Goal: Complete application form

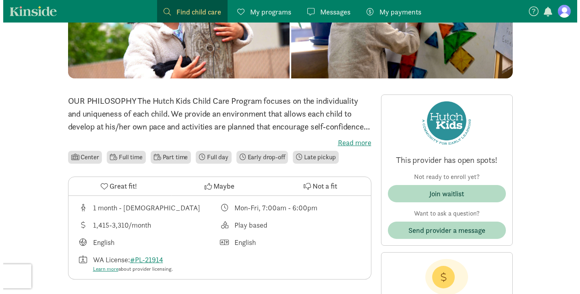
scroll to position [135, 0]
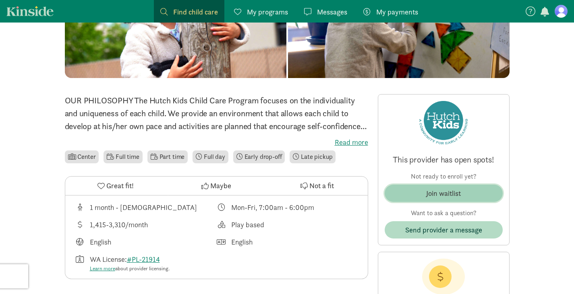
click at [463, 197] on span "Join waitlist" at bounding box center [443, 193] width 105 height 11
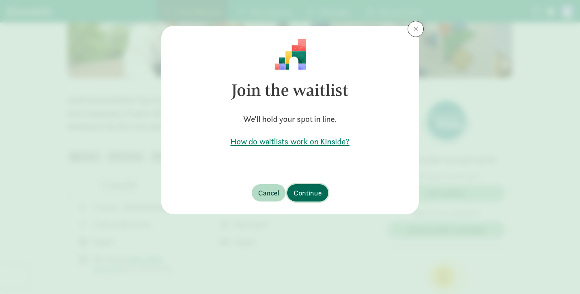
click at [302, 196] on span "Continue" at bounding box center [308, 193] width 28 height 11
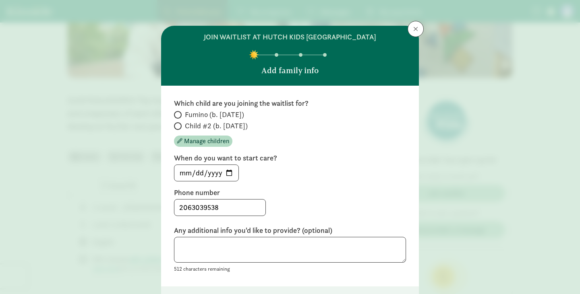
click at [182, 112] on label "Fumino (b. [DATE])" at bounding box center [290, 115] width 232 height 10
click at [179, 112] on input "Fumino (b. [DATE])" at bounding box center [176, 114] width 5 height 5
radio input "true"
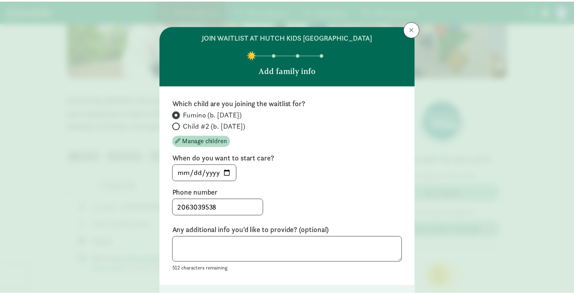
scroll to position [61, 0]
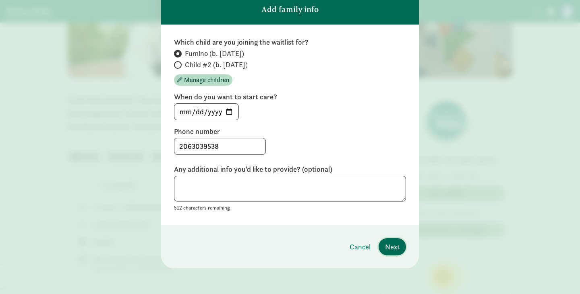
click at [387, 244] on span "Next" at bounding box center [392, 247] width 14 height 11
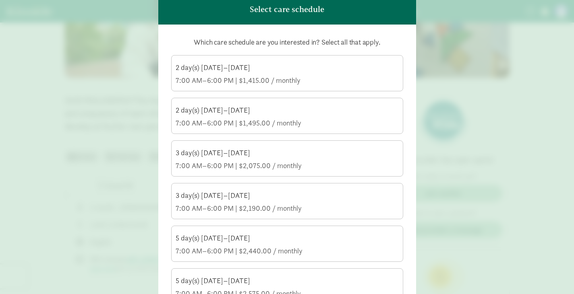
scroll to position [153, 0]
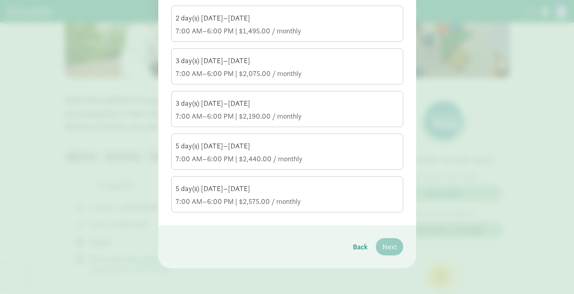
click at [262, 199] on div "7:00 AM–6:00 PM | $2,575.00 / monthly" at bounding box center [287, 202] width 223 height 10
click at [0, 0] on input "5 day(s) [DATE]–[DATE] 7:00 AM–6:00 PM | $2,575.00 / monthly" at bounding box center [0, 0] width 0 height 0
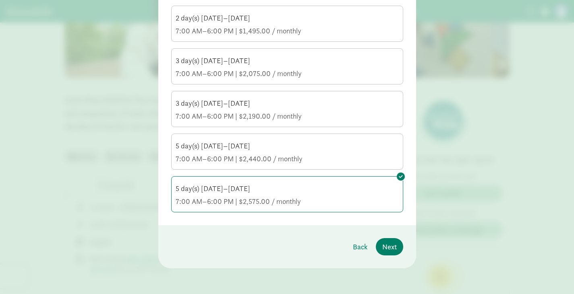
click at [271, 150] on div "5 day(s) [DATE]–[DATE]" at bounding box center [287, 146] width 223 height 10
click at [0, 0] on input "5 day(s) [DATE]–[DATE] 7:00 AM–6:00 PM | $2,440.00 / monthly" at bounding box center [0, 0] width 0 height 0
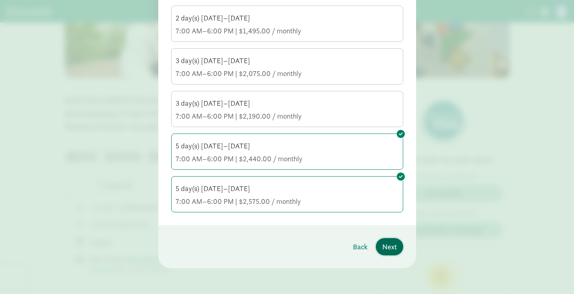
click at [394, 249] on span "Next" at bounding box center [389, 247] width 14 height 11
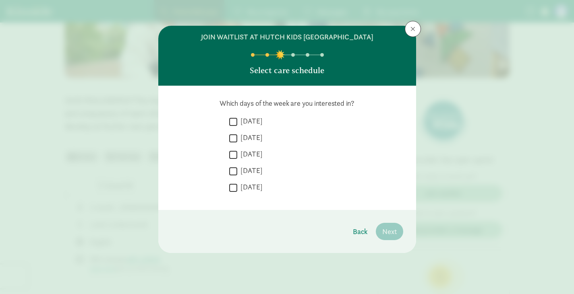
click at [230, 123] on input "[DATE]" at bounding box center [233, 121] width 8 height 11
checkbox input "true"
click at [230, 132] on div " [DATE]  [DATE]  [DATE]  [DATE]  [DATE]" at bounding box center [316, 156] width 174 height 81
click at [234, 136] on input "[DATE]" at bounding box center [233, 138] width 8 height 11
checkbox input "true"
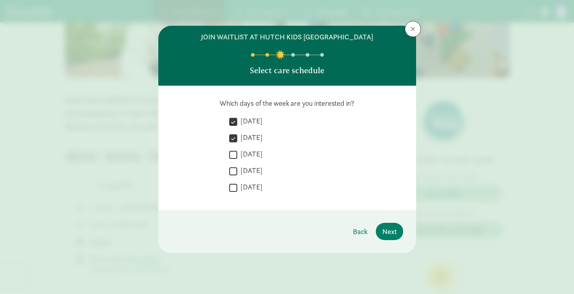
click at [234, 149] on div " [DATE]  [DATE]  [DATE]  [DATE]  [DATE]" at bounding box center [316, 156] width 174 height 81
drag, startPoint x: 221, startPoint y: 103, endPoint x: 384, endPoint y: 86, distance: 164.0
click at [384, 86] on div "Which days of the week are you interested in?  [DATE]  [DATE]  [DATE]  [DAT…" at bounding box center [287, 148] width 258 height 124
click at [355, 108] on div at bounding box center [355, 108] width 0 height 0
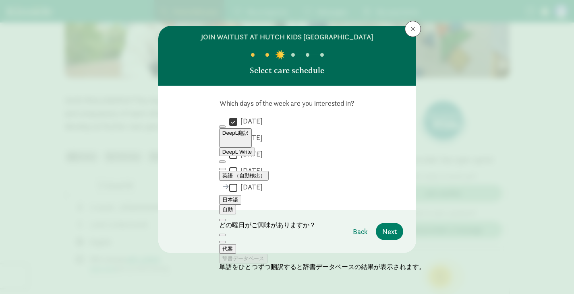
click at [176, 139] on div " [DATE]  [DATE]  [DATE]  [DATE]  [DATE]" at bounding box center [287, 156] width 232 height 81
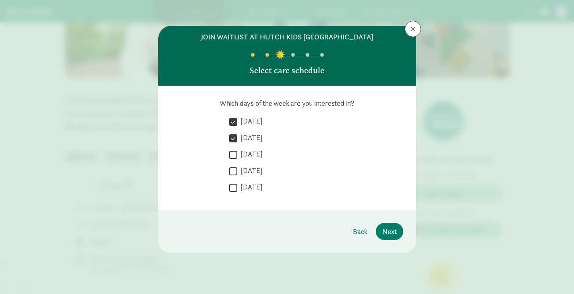
click at [234, 158] on input "[DATE]" at bounding box center [233, 154] width 8 height 11
checkbox input "true"
click at [235, 176] on input "[DATE]" at bounding box center [233, 171] width 8 height 11
checkbox input "true"
click at [233, 192] on input "[DATE]" at bounding box center [233, 187] width 8 height 11
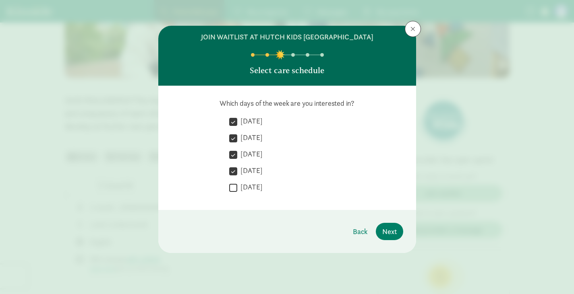
checkbox input "true"
click at [391, 235] on span "Next" at bounding box center [389, 231] width 14 height 11
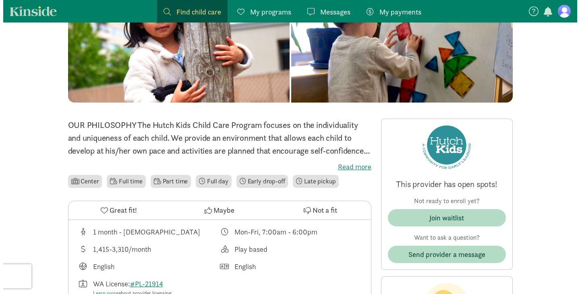
scroll to position [110, 0]
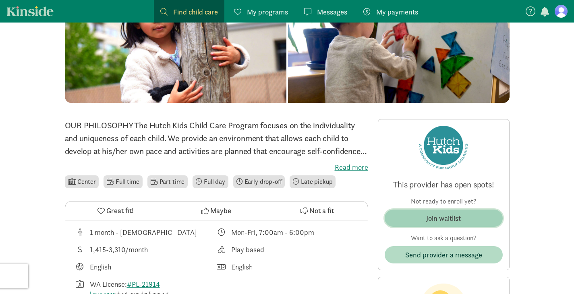
click at [419, 219] on span "Join waitlist" at bounding box center [443, 218] width 105 height 11
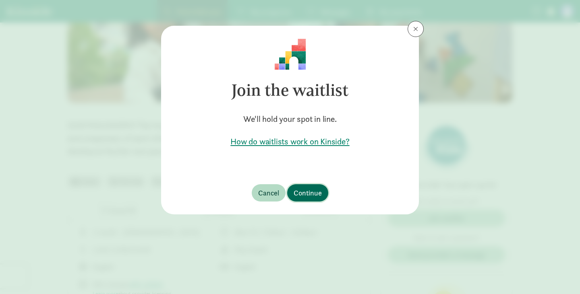
click at [307, 189] on span "Continue" at bounding box center [308, 193] width 28 height 11
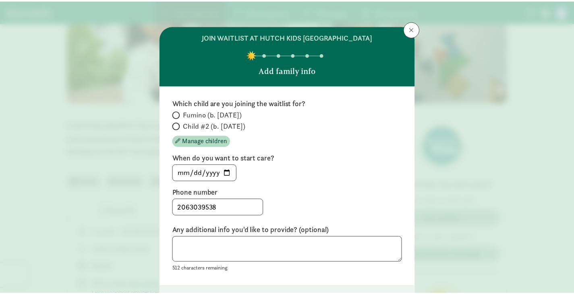
scroll to position [61, 0]
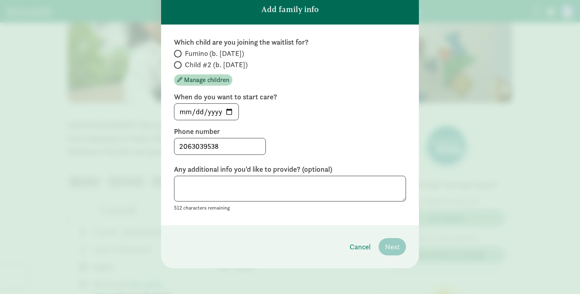
click at [179, 54] on span at bounding box center [178, 54] width 8 height 8
click at [179, 54] on input "Fumino (b. [DATE])" at bounding box center [176, 53] width 5 height 5
radio input "true"
click at [395, 244] on span "Next" at bounding box center [392, 247] width 14 height 11
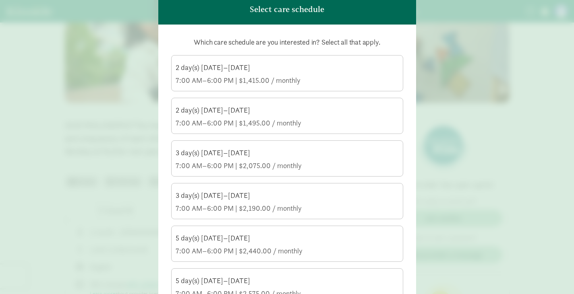
scroll to position [153, 0]
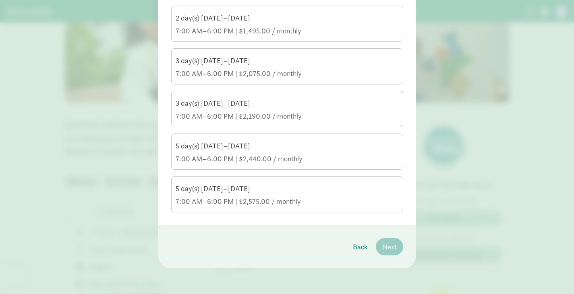
click at [281, 186] on div "5 day(s) [DATE]–[DATE]" at bounding box center [287, 189] width 223 height 10
click at [0, 0] on input "5 day(s) [DATE]–[DATE] 7:00 AM–6:00 PM | $2,575.00 / monthly" at bounding box center [0, 0] width 0 height 0
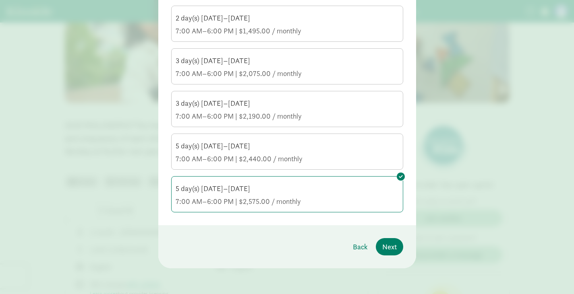
click at [286, 162] on div "7:00 AM–6:00 PM | $2,440.00 / monthly" at bounding box center [287, 159] width 223 height 10
click at [0, 0] on input "5 day(s) [DATE]–[DATE] 7:00 AM–6:00 PM | $2,440.00 / monthly" at bounding box center [0, 0] width 0 height 0
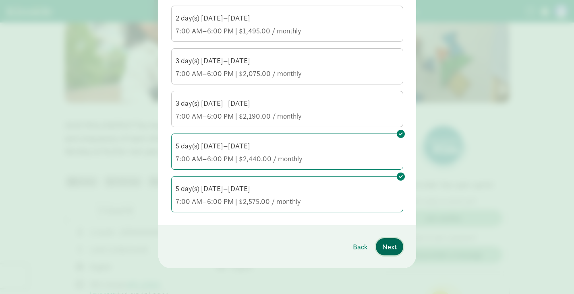
click at [387, 242] on span "Next" at bounding box center [389, 247] width 14 height 11
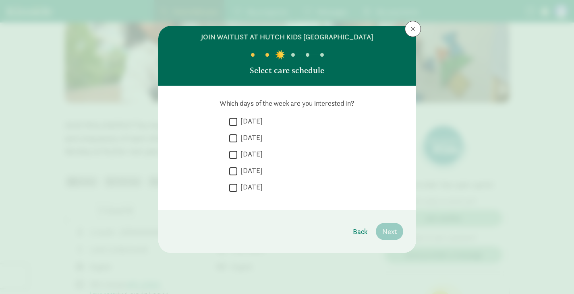
scroll to position [0, 0]
click at [231, 118] on input "[DATE]" at bounding box center [233, 121] width 8 height 11
checkbox input "true"
click at [235, 133] on input "[DATE]" at bounding box center [233, 138] width 8 height 11
checkbox input "true"
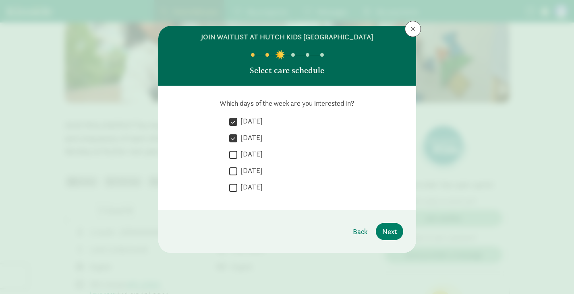
click at [233, 153] on input "[DATE]" at bounding box center [233, 154] width 8 height 11
checkbox input "true"
click at [233, 167] on input "[DATE]" at bounding box center [233, 171] width 8 height 11
checkbox input "true"
click at [232, 181] on div " [DATE]  [DATE]  [DATE]  [DATE]  [DATE]" at bounding box center [316, 156] width 174 height 81
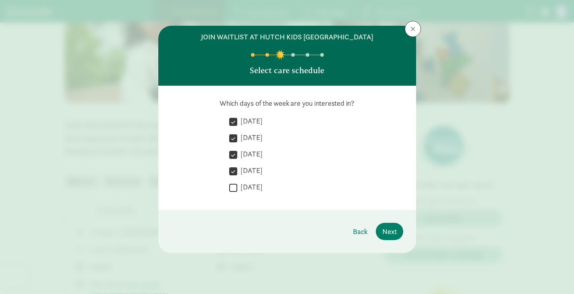
click at [232, 186] on input "[DATE]" at bounding box center [233, 187] width 8 height 11
checkbox input "true"
click at [387, 231] on span "Next" at bounding box center [389, 231] width 14 height 11
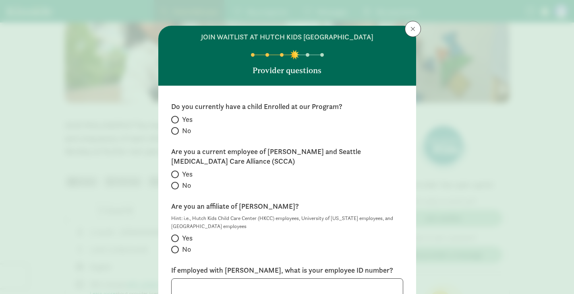
scroll to position [160, 0]
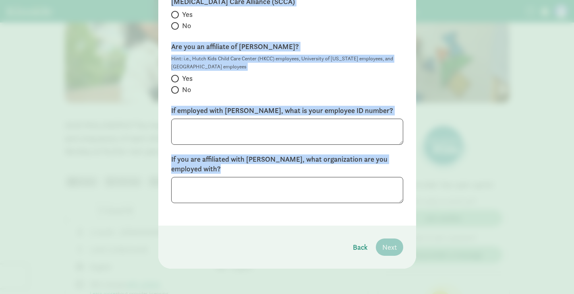
drag, startPoint x: 170, startPoint y: 105, endPoint x: 305, endPoint y: 209, distance: 169.9
click at [305, 209] on div "Do you currently have a child Enrolled at our Program? Yes No Are you a current…" at bounding box center [287, 76] width 258 height 300
copy div "Do you currently have a child Enrolled at our Program? Yes No Are you a current…"
click at [352, 59] on div "Hint: i.e., Hutch Kids Child Care Center (HKCC) employees, University of [US_ST…" at bounding box center [287, 63] width 232 height 16
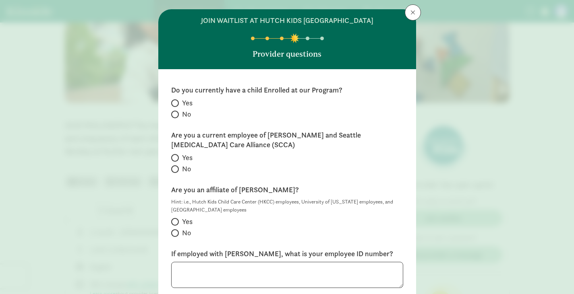
scroll to position [0, 0]
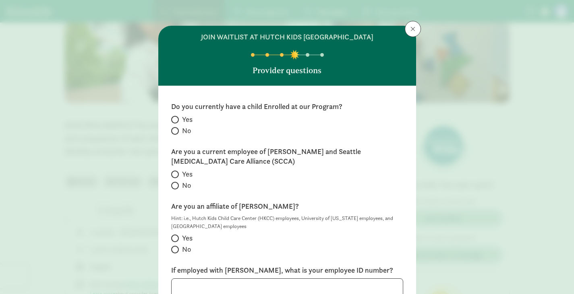
click at [176, 129] on span at bounding box center [175, 131] width 8 height 8
click at [176, 129] on input "No" at bounding box center [173, 130] width 5 height 5
radio input "true"
click at [173, 184] on input "No" at bounding box center [173, 185] width 5 height 5
radio input "true"
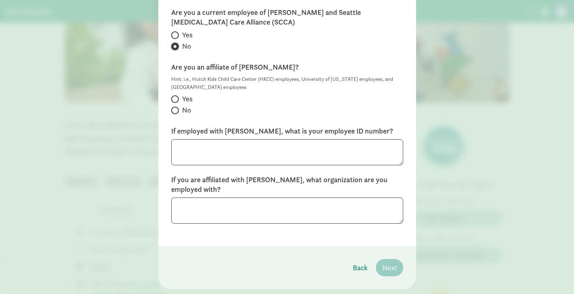
scroll to position [141, 0]
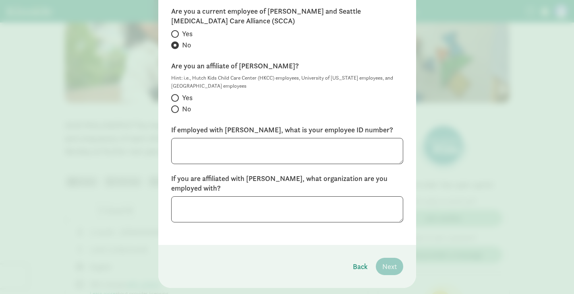
click at [182, 109] on span "No" at bounding box center [186, 109] width 9 height 10
click at [176, 109] on input "No" at bounding box center [173, 109] width 5 height 5
radio input "true"
click at [228, 199] on textarea at bounding box center [287, 209] width 232 height 26
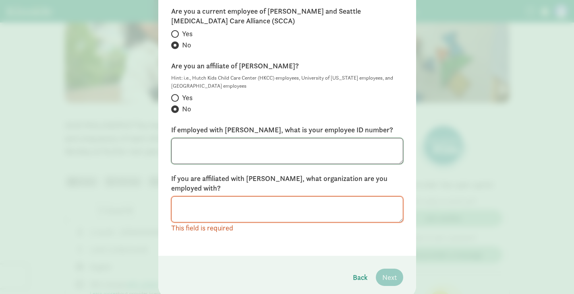
click at [217, 148] on textarea at bounding box center [287, 151] width 232 height 26
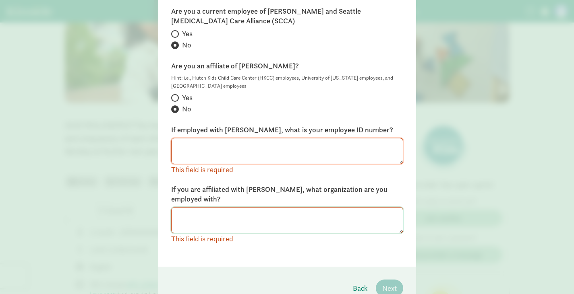
click at [219, 206] on div "If you are affiliated with [PERSON_NAME], what organization are you employed wi…" at bounding box center [287, 215] width 232 height 60
click at [289, 147] on textarea at bounding box center [287, 151] width 232 height 26
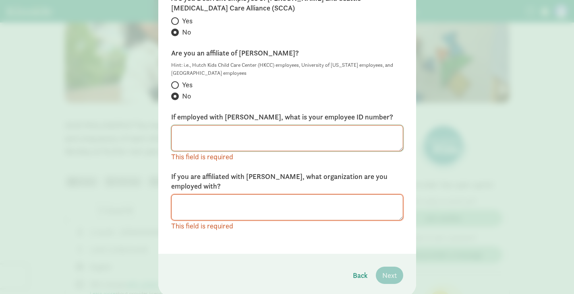
scroll to position [155, 0]
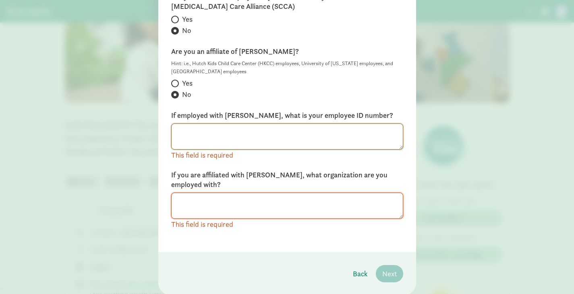
click at [252, 129] on textarea at bounding box center [287, 137] width 232 height 26
paste textarea "N/A"
type textarea "N/A"
click at [207, 144] on textarea at bounding box center [287, 137] width 232 height 26
paste textarea "N/A"
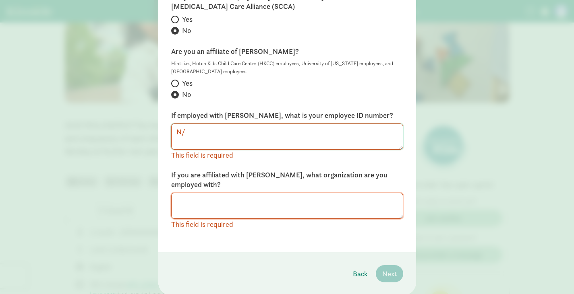
type textarea "N"
type textarea "N/A"
click at [215, 201] on textarea at bounding box center [287, 206] width 232 height 26
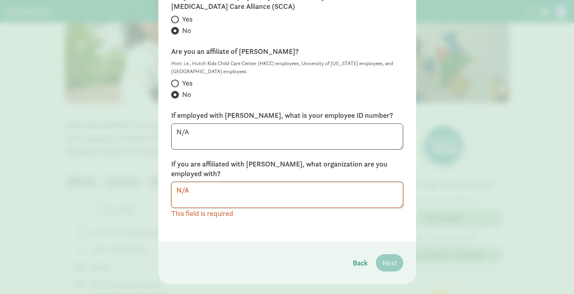
type textarea "N/A"
click at [382, 242] on footer "Back Next" at bounding box center [287, 263] width 258 height 43
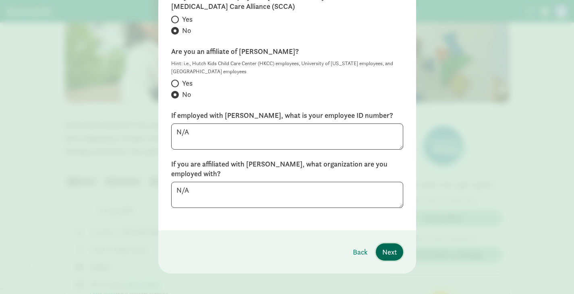
click at [385, 247] on span "Next" at bounding box center [389, 252] width 14 height 11
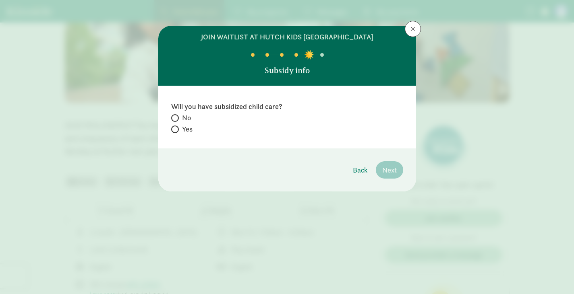
scroll to position [0, 0]
radio input "true"
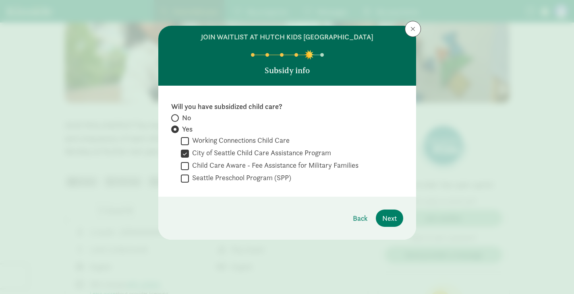
click at [184, 182] on input "Seattle Preschool Program (SPP)" at bounding box center [185, 178] width 8 height 11
checkbox input "true"
click at [394, 215] on span "Next" at bounding box center [389, 218] width 14 height 11
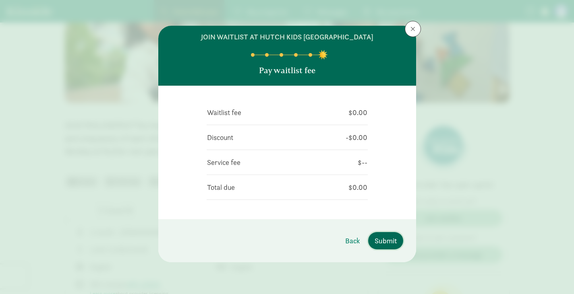
click at [386, 240] on span "Submit" at bounding box center [385, 241] width 22 height 11
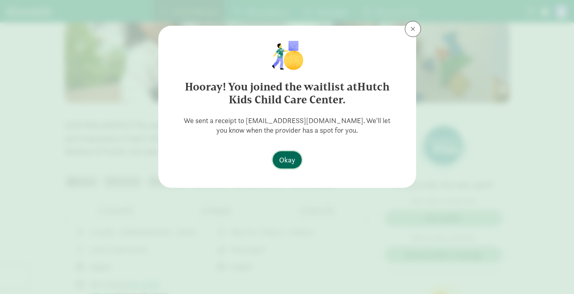
click at [292, 159] on span "Okay" at bounding box center [287, 160] width 16 height 11
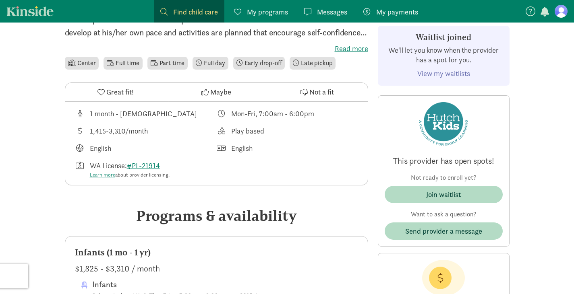
scroll to position [229, 0]
